Goal: Task Accomplishment & Management: Use online tool/utility

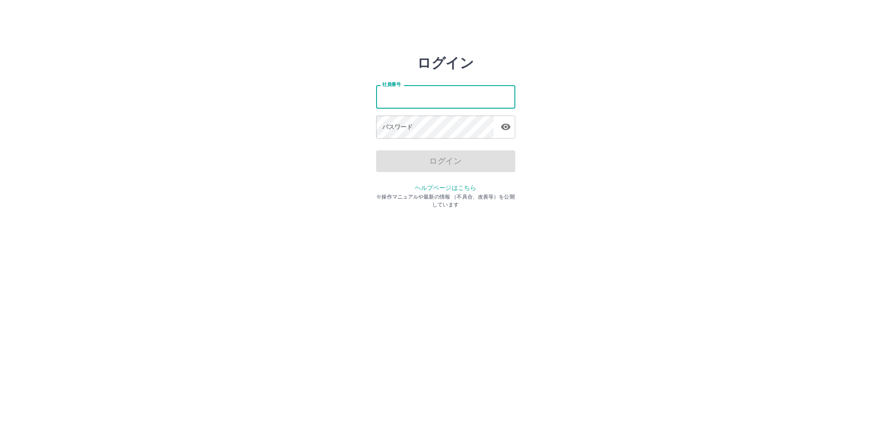
click at [400, 102] on input "社員番号" at bounding box center [445, 96] width 139 height 23
type input "*******"
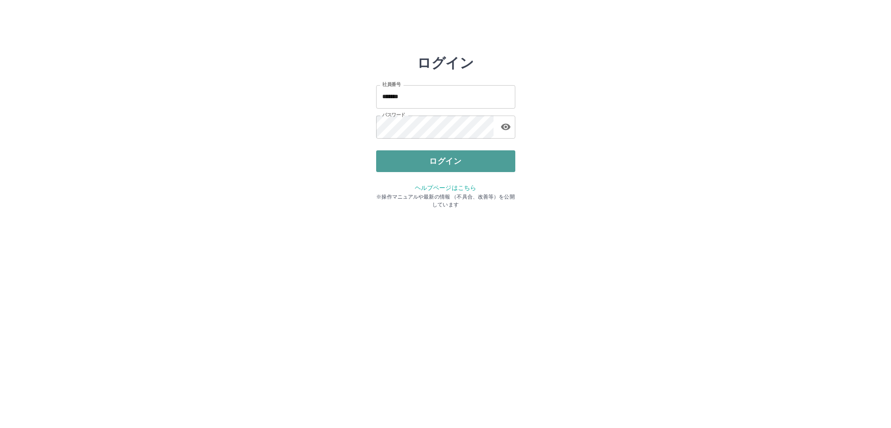
click at [461, 160] on button "ログイン" at bounding box center [445, 161] width 139 height 22
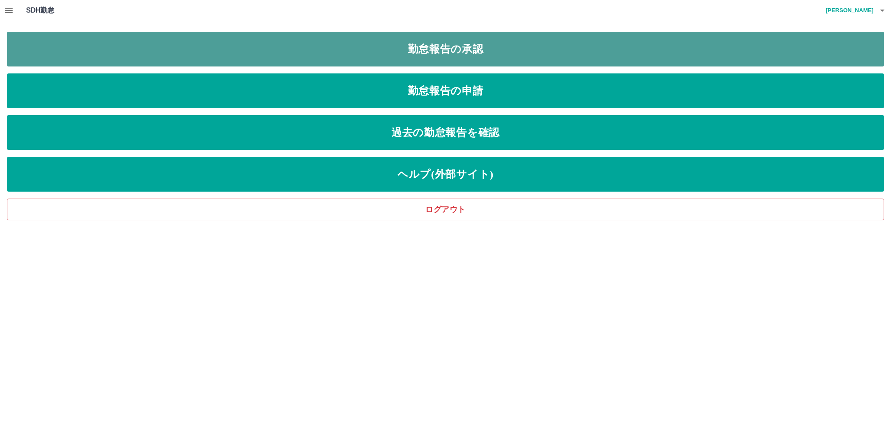
click at [428, 52] on link "勤怠報告の承認" at bounding box center [445, 49] width 877 height 35
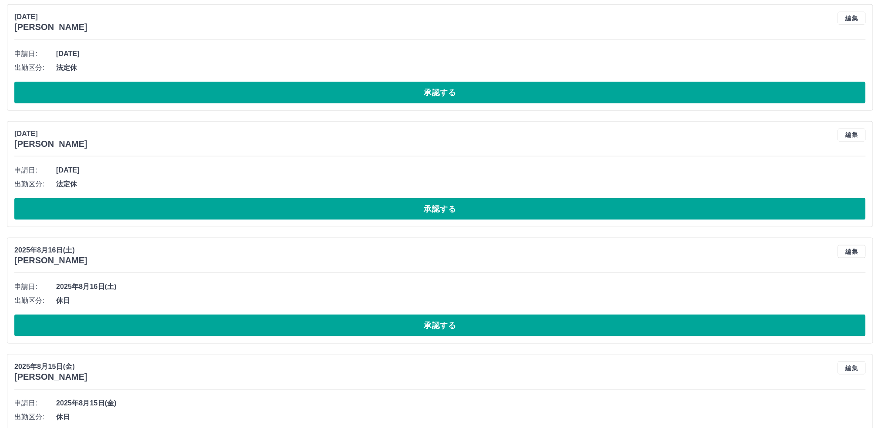
scroll to position [522, 0]
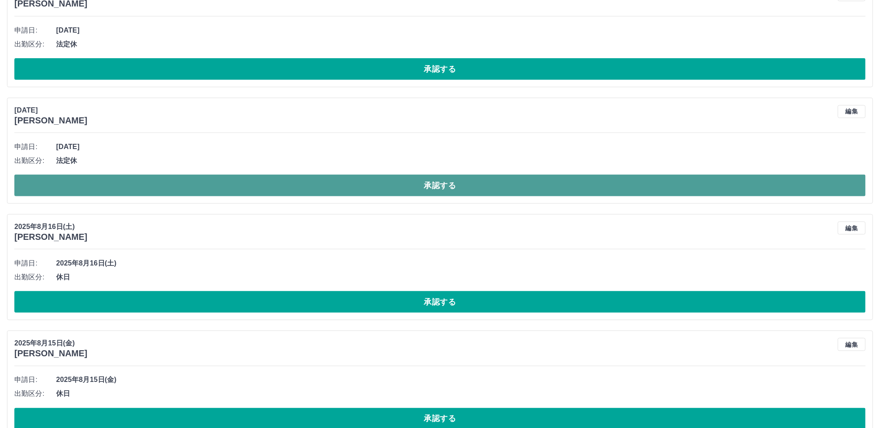
click at [187, 190] on button "承認する" at bounding box center [439, 186] width 851 height 22
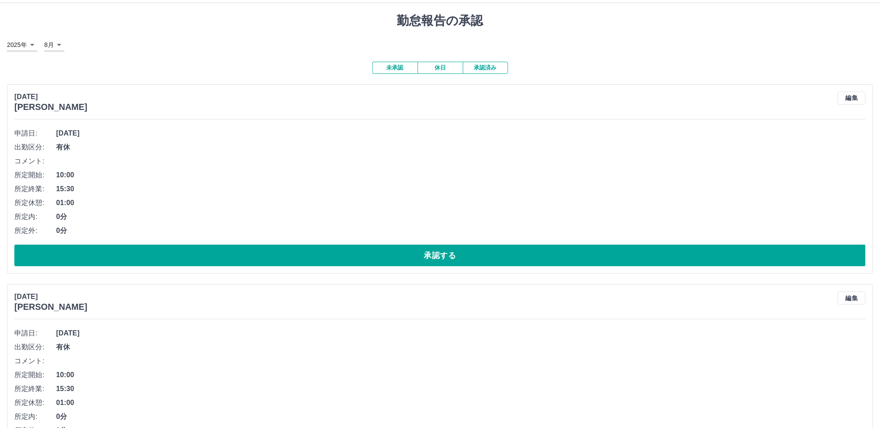
scroll to position [0, 0]
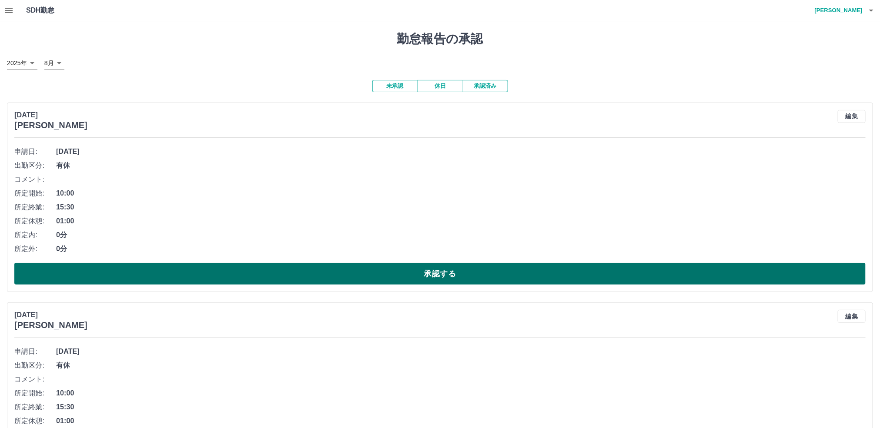
click at [230, 275] on button "承認する" at bounding box center [439, 274] width 851 height 22
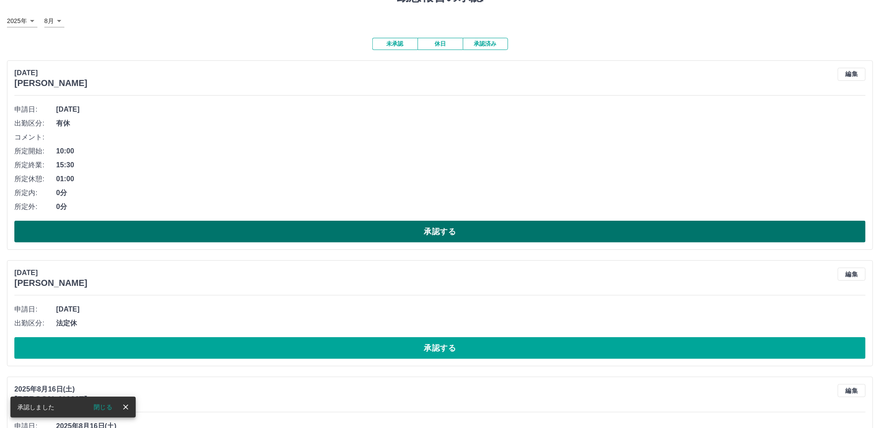
scroll to position [65, 0]
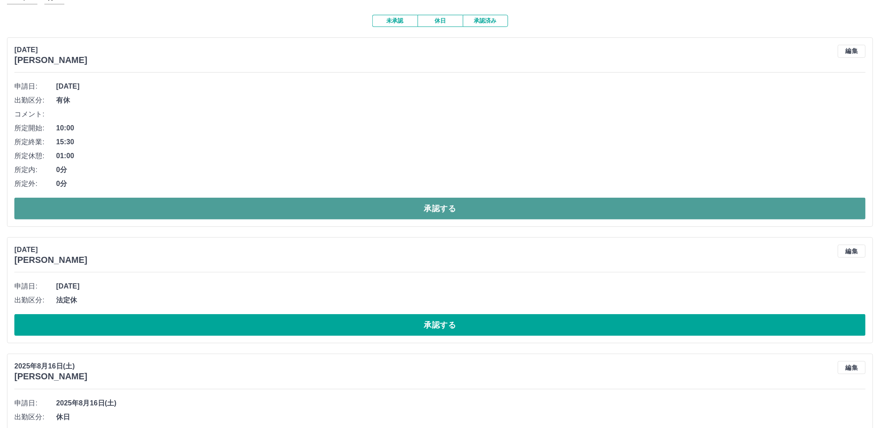
click at [236, 211] on button "承認する" at bounding box center [439, 209] width 851 height 22
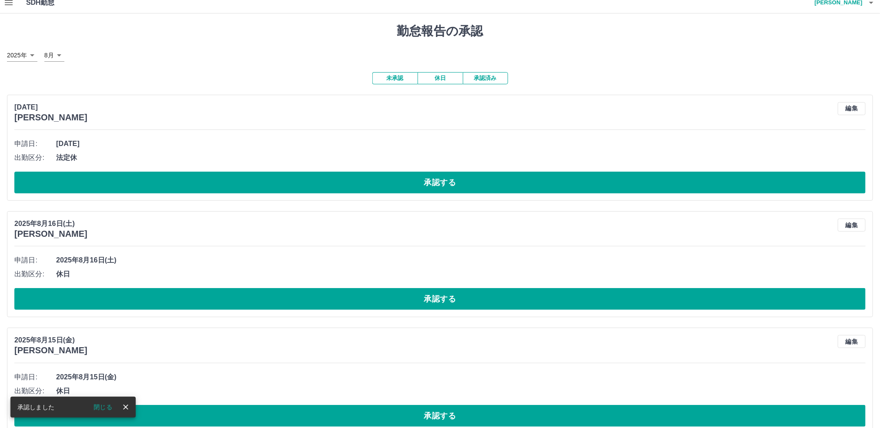
scroll to position [0, 0]
